Goal: Entertainment & Leisure: Consume media (video, audio)

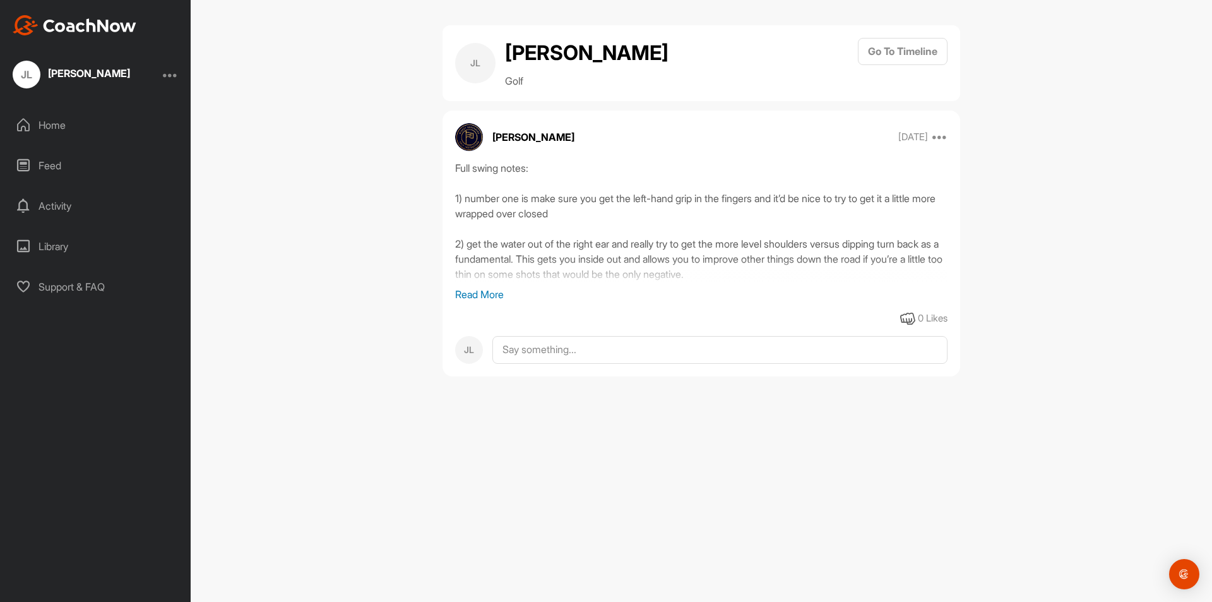
click at [44, 133] on div "Home" at bounding box center [96, 125] width 178 height 32
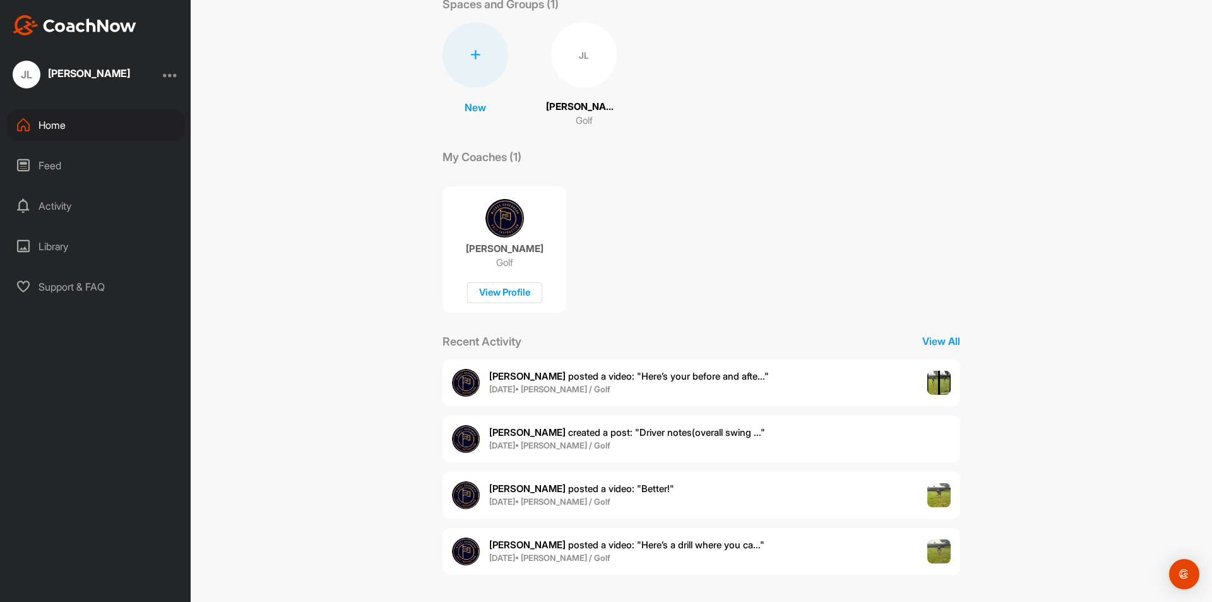
scroll to position [80, 0]
click at [952, 331] on div "Recent Activity View All" at bounding box center [702, 339] width 518 height 17
click at [947, 343] on p "View All" at bounding box center [941, 338] width 38 height 15
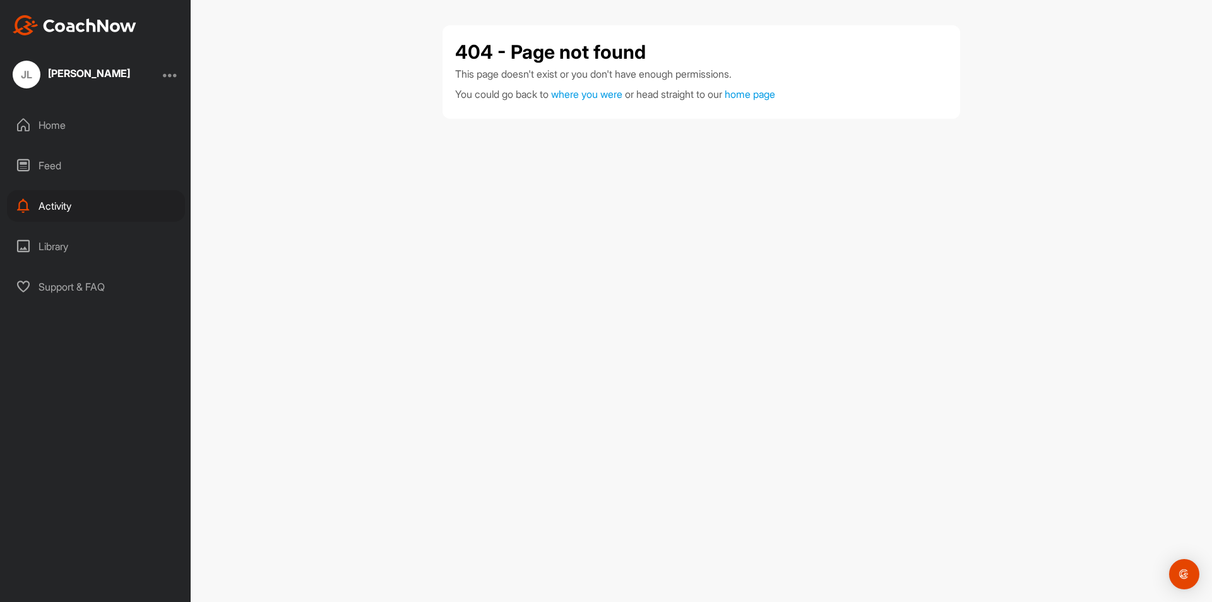
click at [49, 241] on div "Library" at bounding box center [96, 246] width 178 height 32
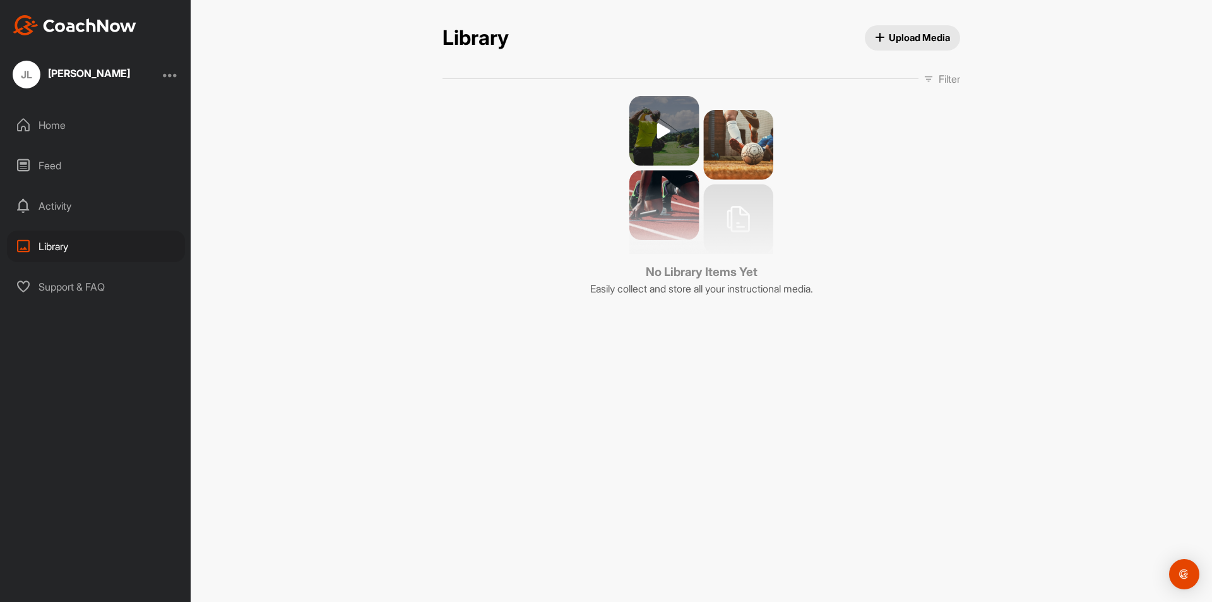
click at [51, 131] on div "Home" at bounding box center [96, 125] width 178 height 32
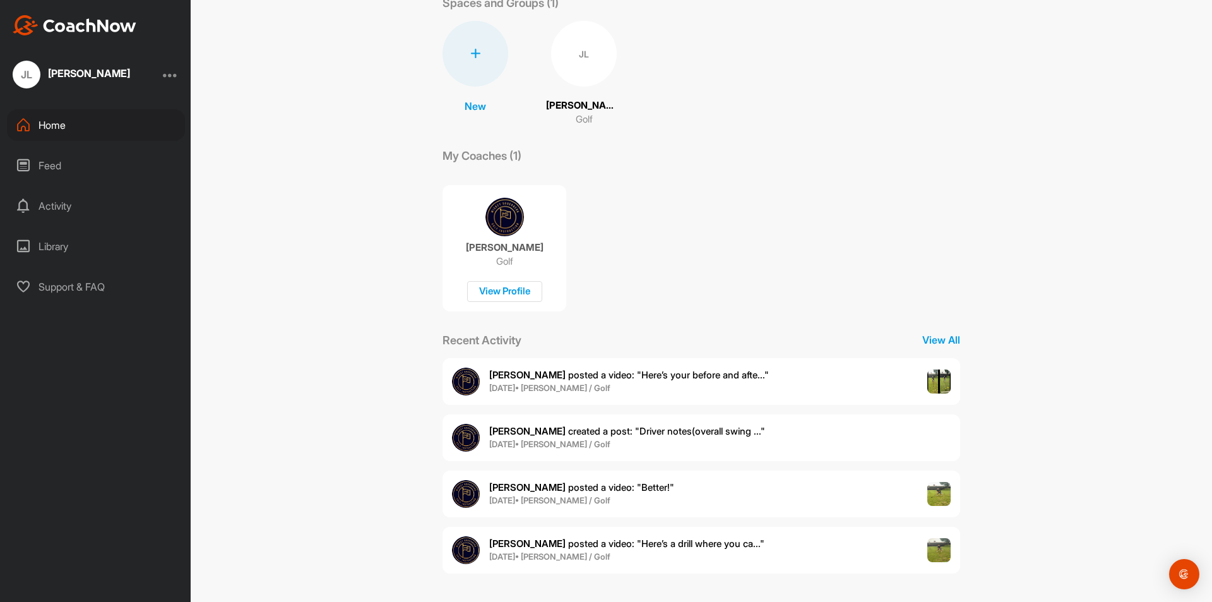
scroll to position [80, 0]
click at [943, 340] on p "View All" at bounding box center [941, 338] width 38 height 15
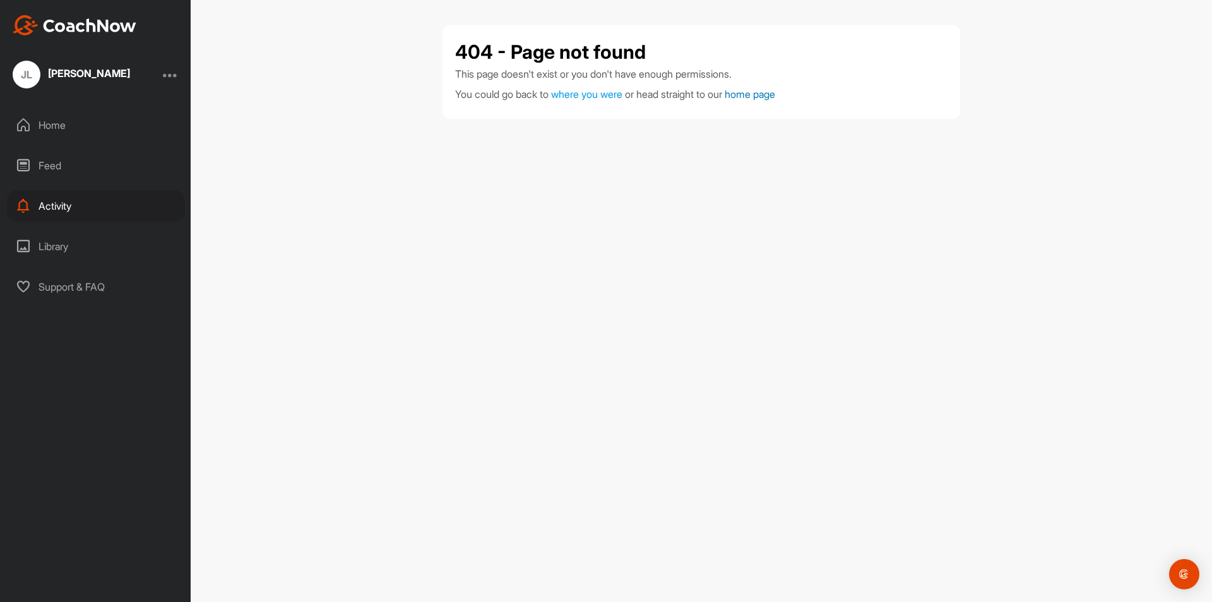
click at [775, 90] on link "home page" at bounding box center [750, 94] width 51 height 13
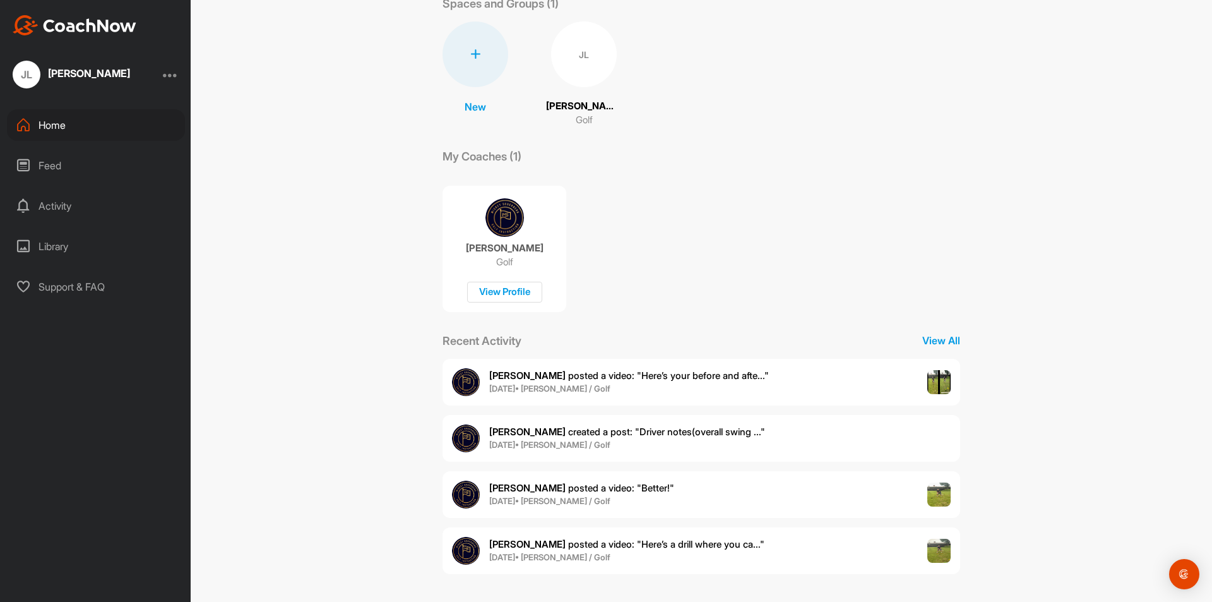
scroll to position [80, 0]
click at [508, 496] on b "[DATE] • [PERSON_NAME] / Golf" at bounding box center [549, 499] width 121 height 10
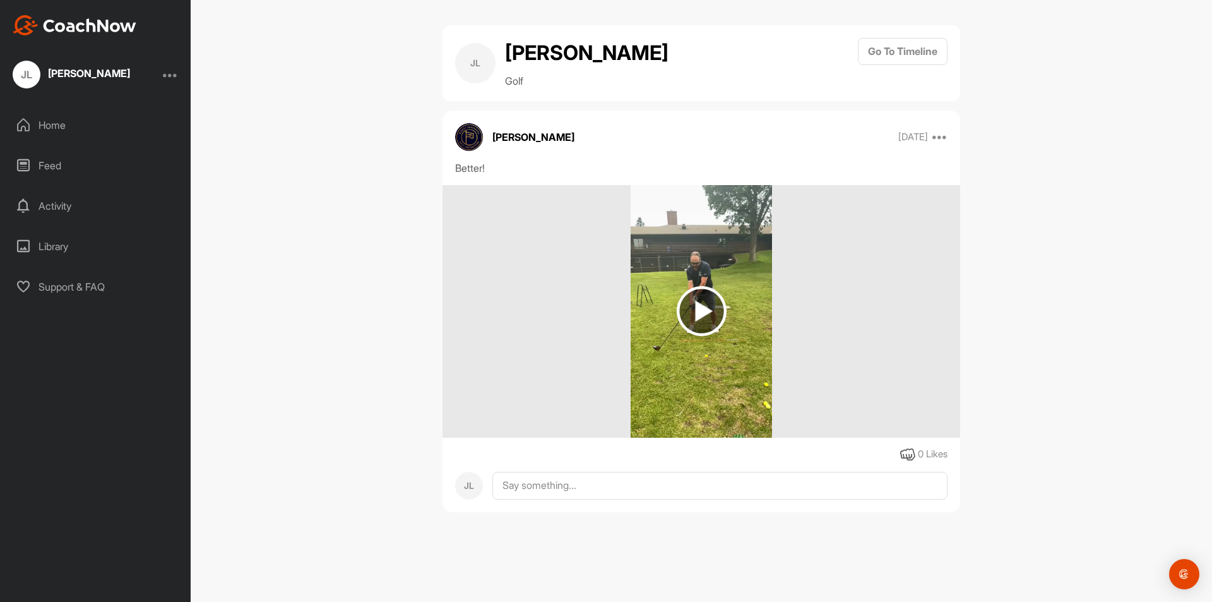
click at [713, 304] on img at bounding box center [702, 311] width 50 height 50
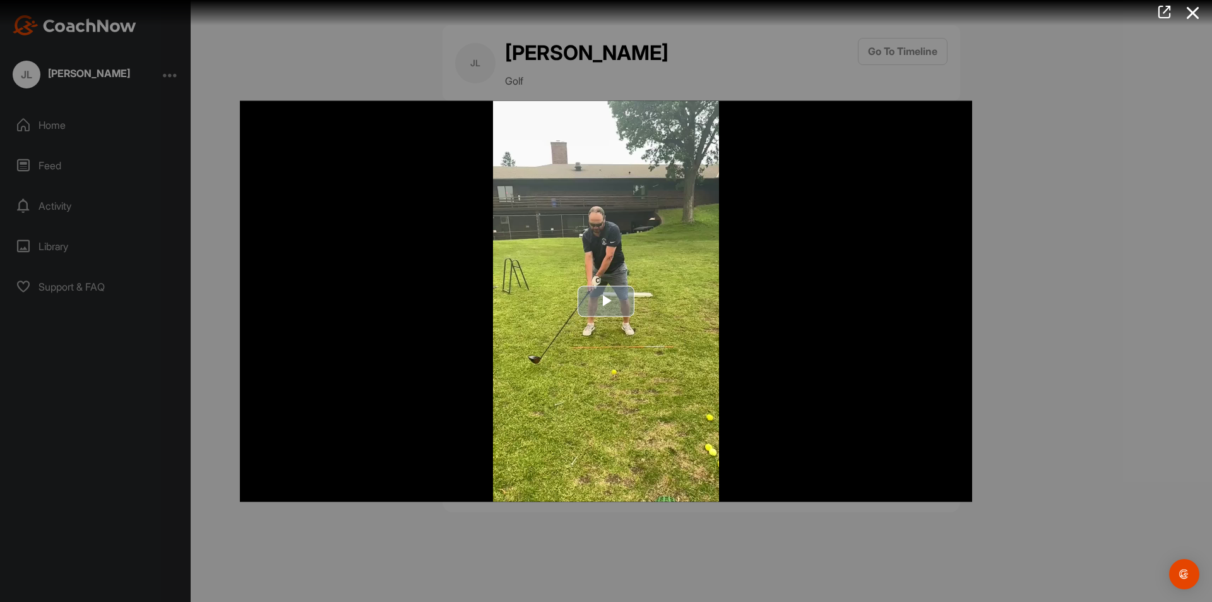
click at [606, 301] on span "Video Player" at bounding box center [606, 301] width 0 height 0
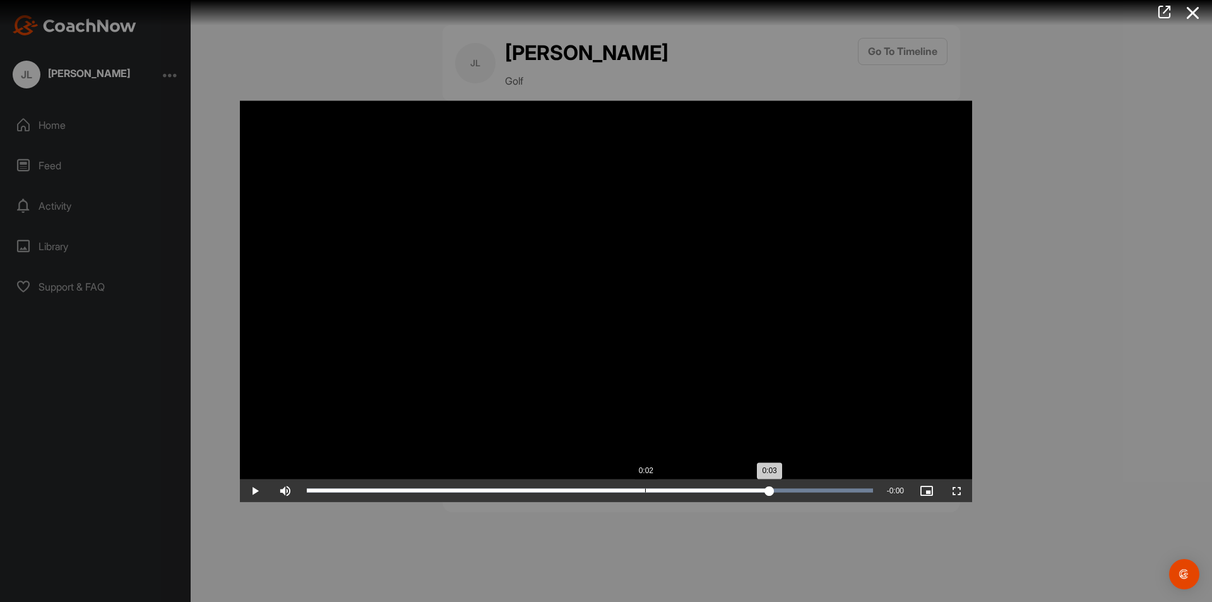
drag, startPoint x: 873, startPoint y: 489, endPoint x: 770, endPoint y: 453, distance: 109.8
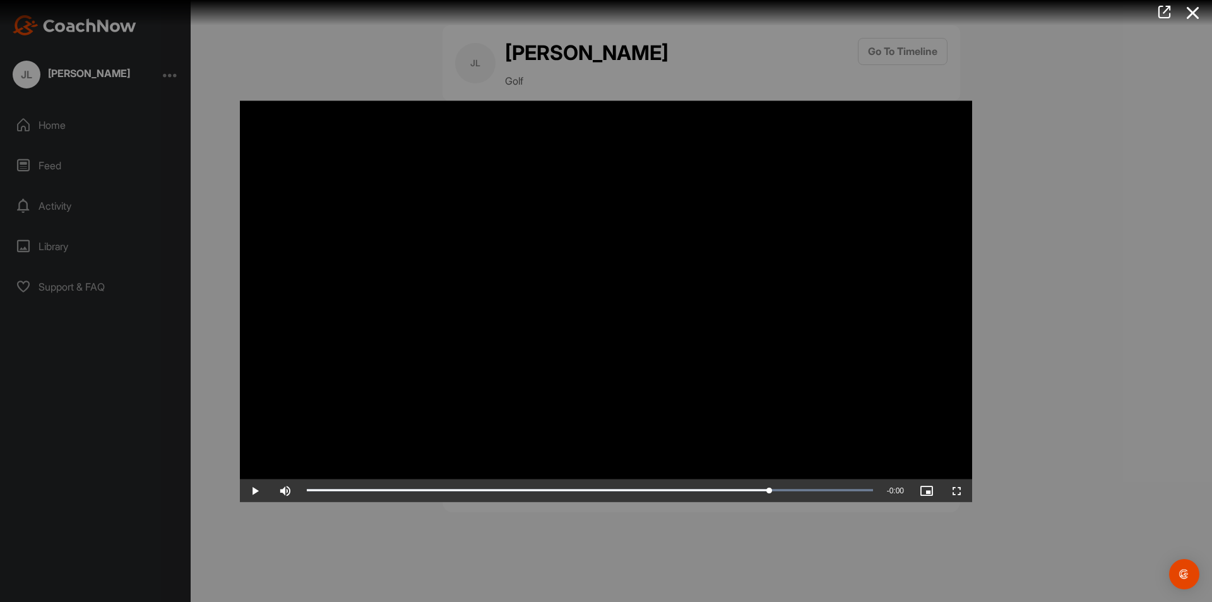
click at [1199, 14] on icon at bounding box center [1193, 12] width 29 height 23
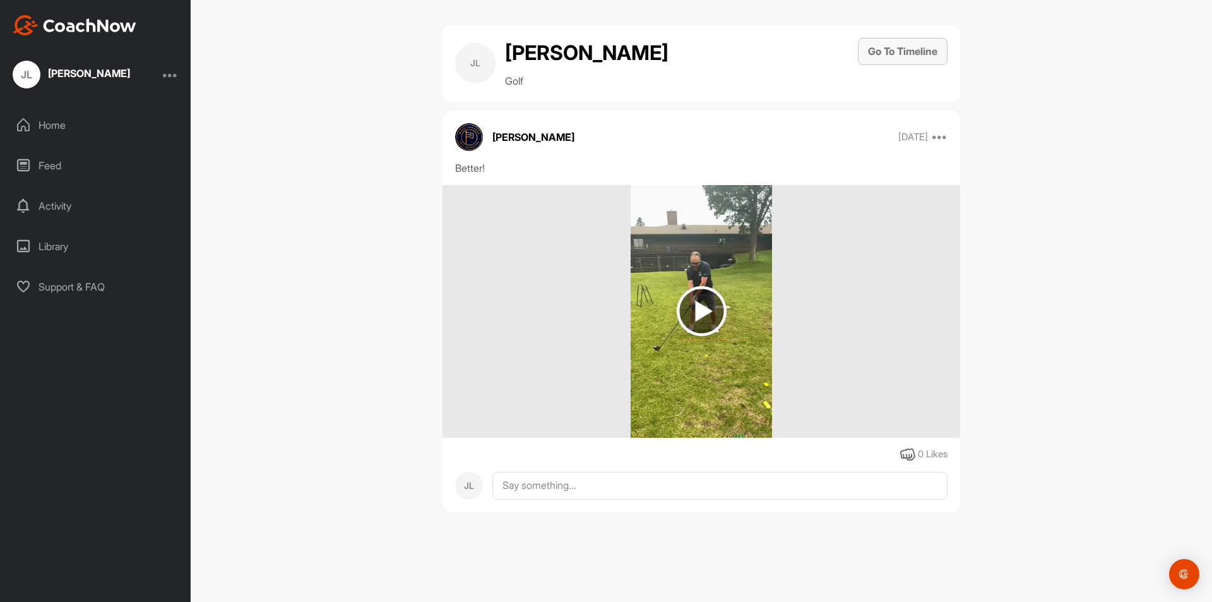
click at [894, 46] on button "Go To Timeline" at bounding box center [903, 51] width 90 height 27
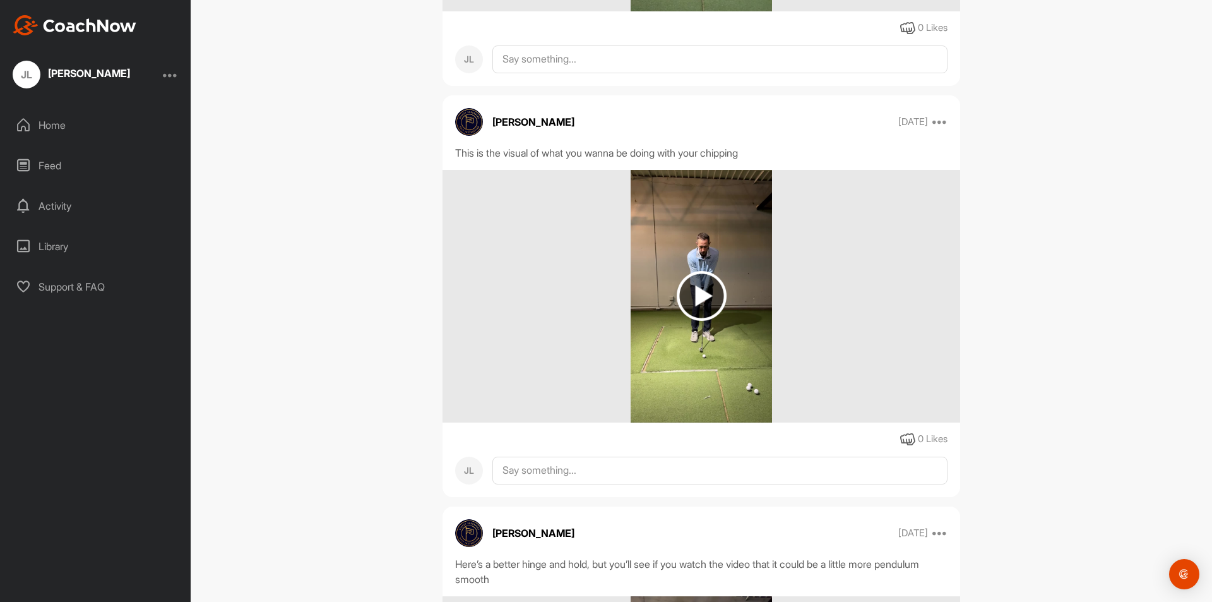
scroll to position [4057, 0]
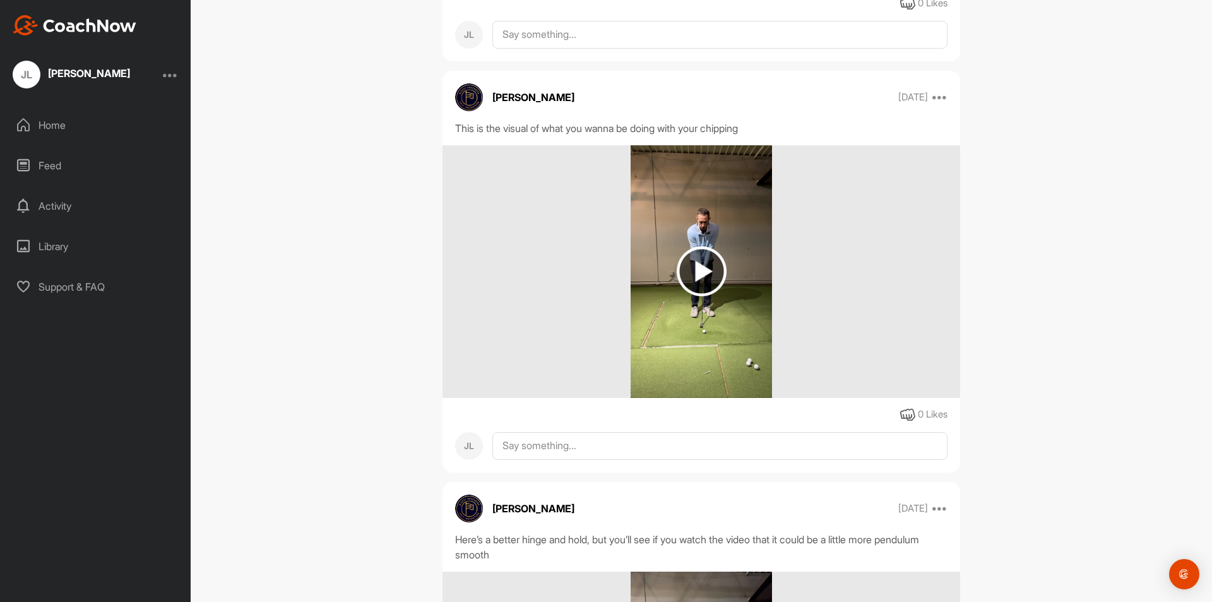
click at [689, 290] on img at bounding box center [702, 271] width 50 height 50
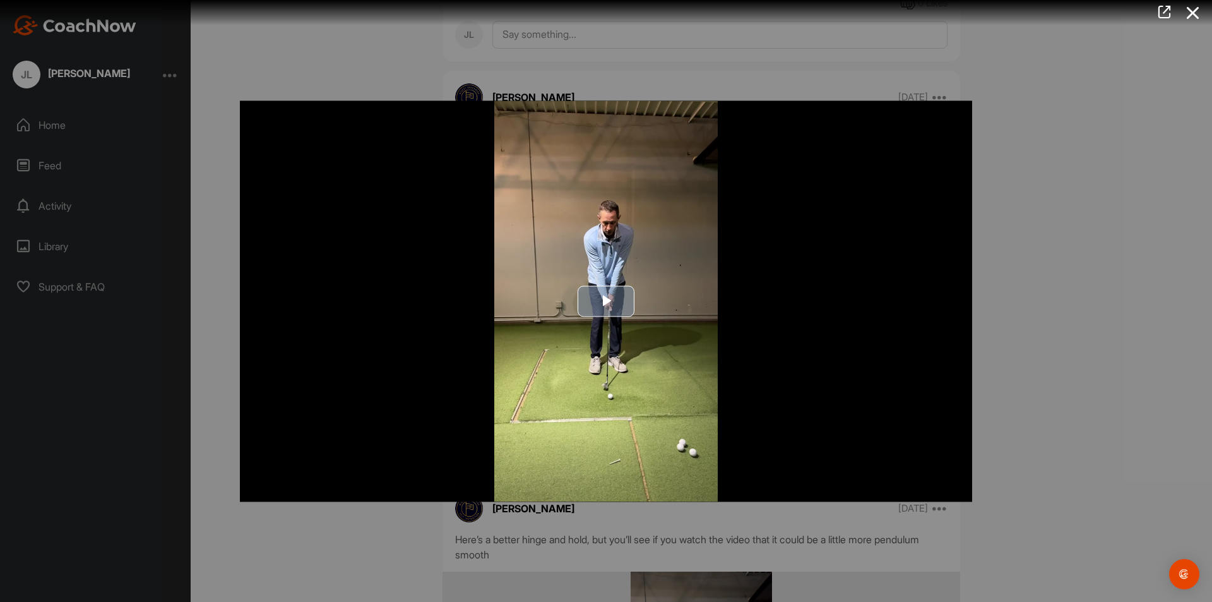
click at [606, 301] on span "Video Player" at bounding box center [606, 301] width 0 height 0
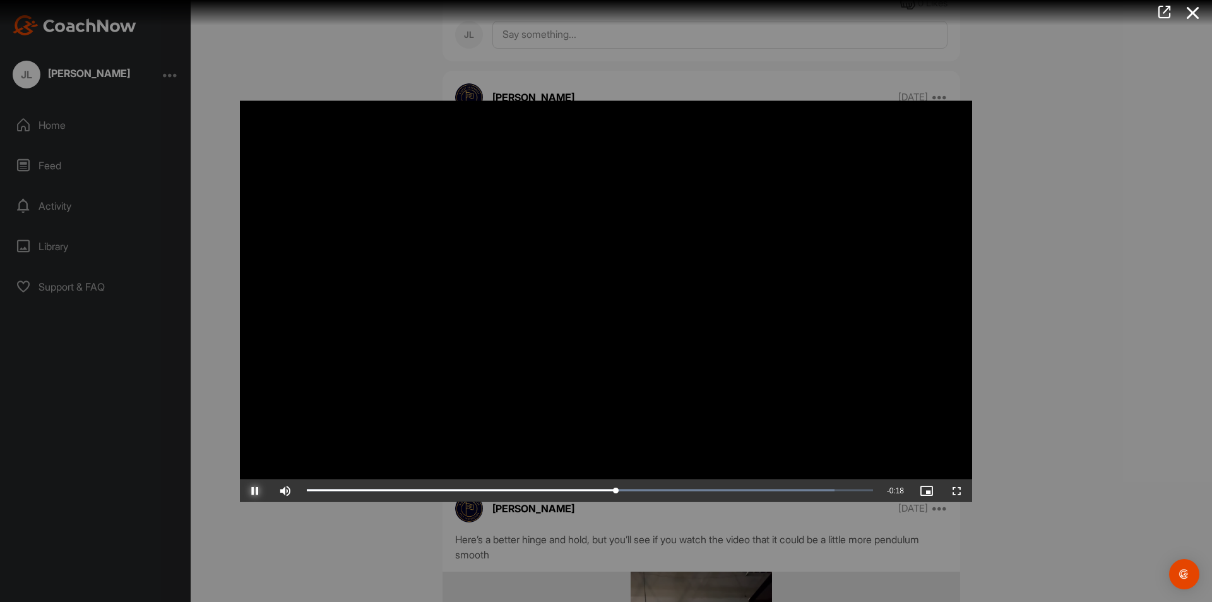
click at [251, 490] on span "Video Player" at bounding box center [255, 490] width 30 height 0
